Goal: Transaction & Acquisition: Purchase product/service

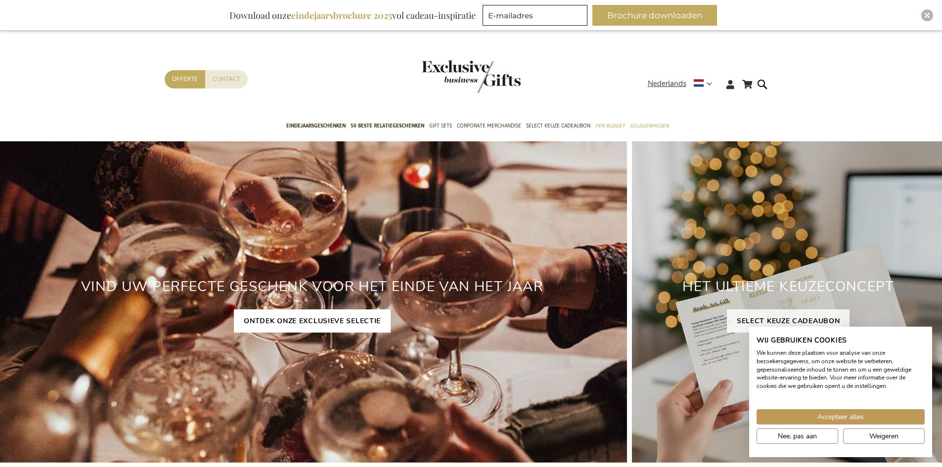
click at [306, 322] on link "ONTDEK ONZE EXCLUSIEVE SELECTIE" at bounding box center [312, 321] width 157 height 23
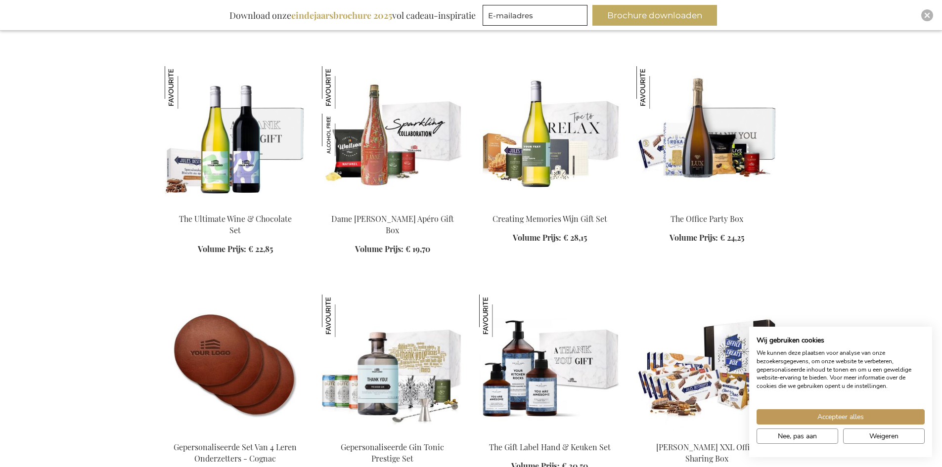
scroll to position [1483, 0]
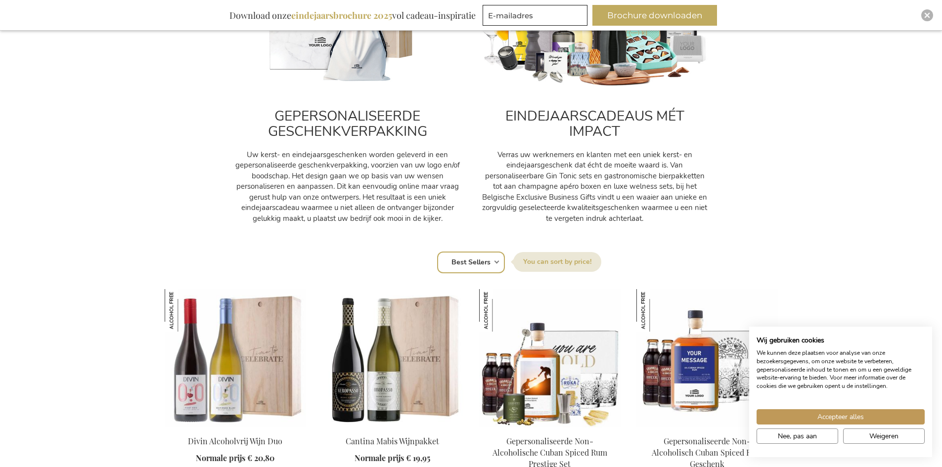
scroll to position [445, 0]
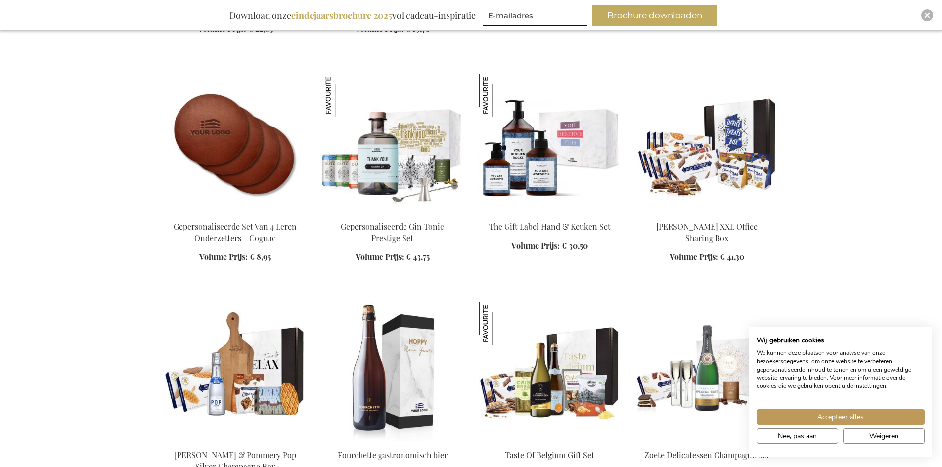
scroll to position [1632, 0]
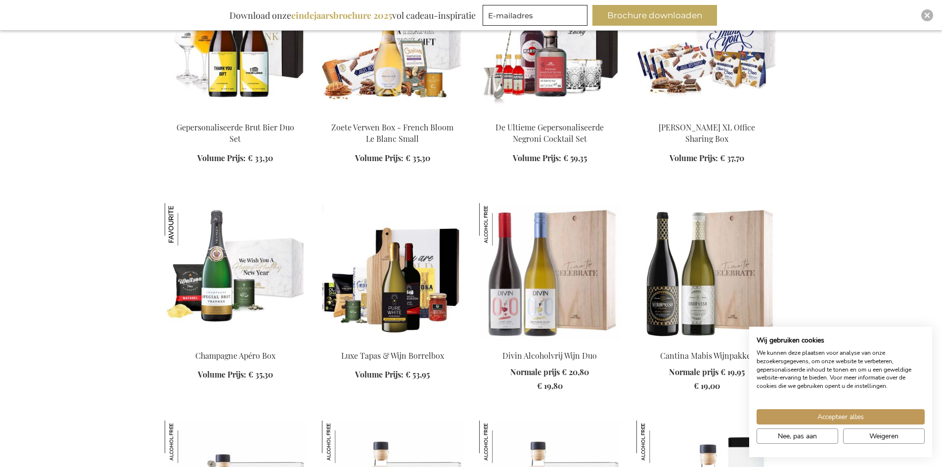
scroll to position [2670, 0]
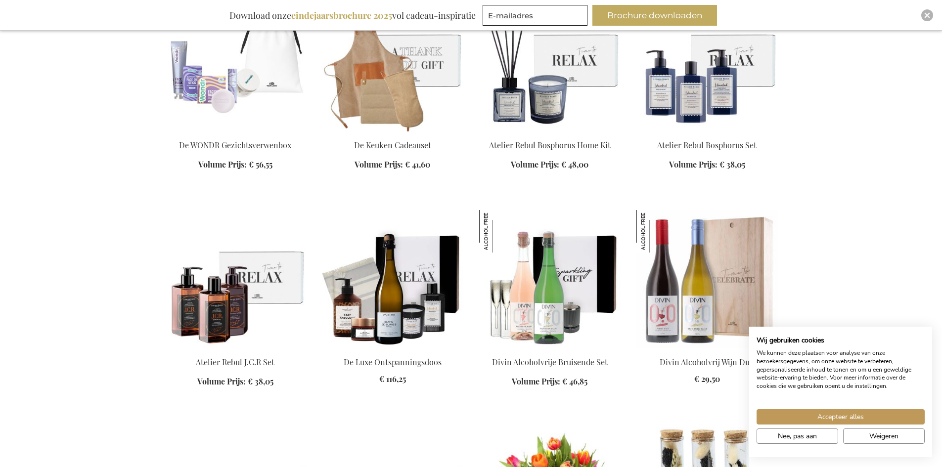
scroll to position [4994, 0]
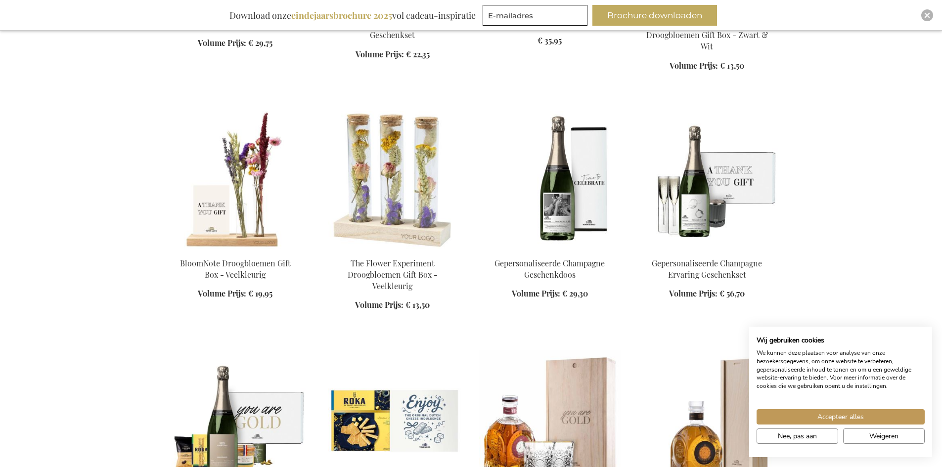
scroll to position [5489, 0]
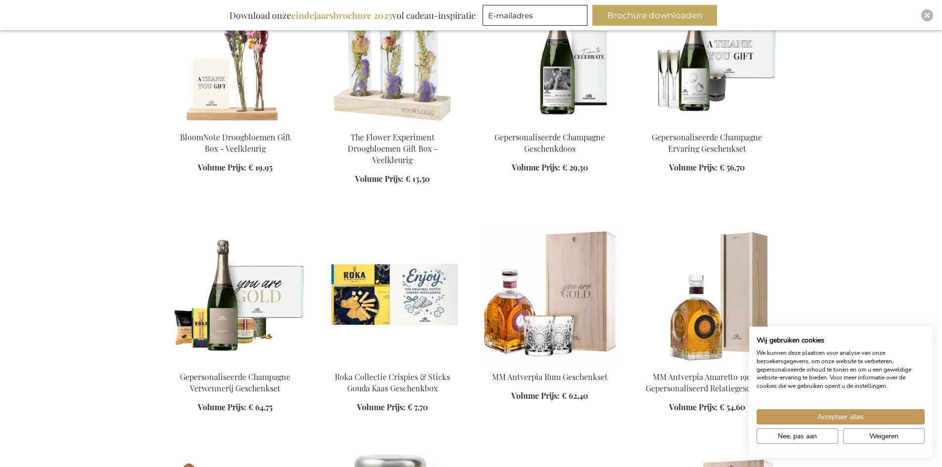
scroll to position [5786, 0]
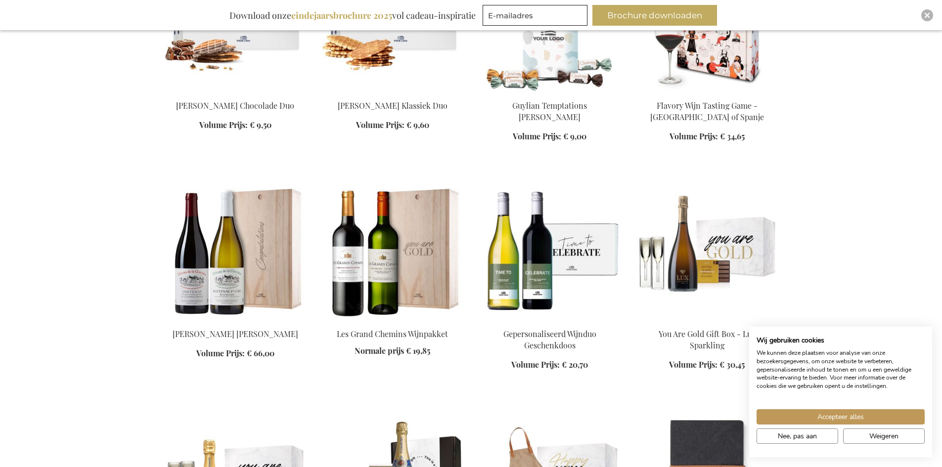
scroll to position [6280, 0]
